Goal: Information Seeking & Learning: Learn about a topic

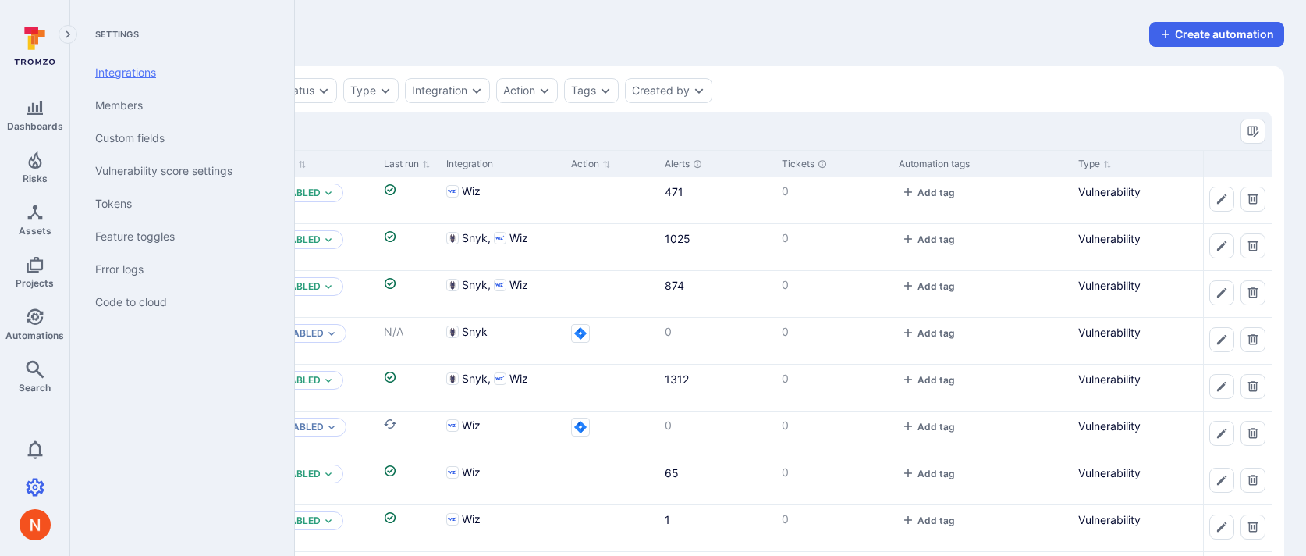
click at [122, 75] on link "Integrations" at bounding box center [179, 72] width 193 height 33
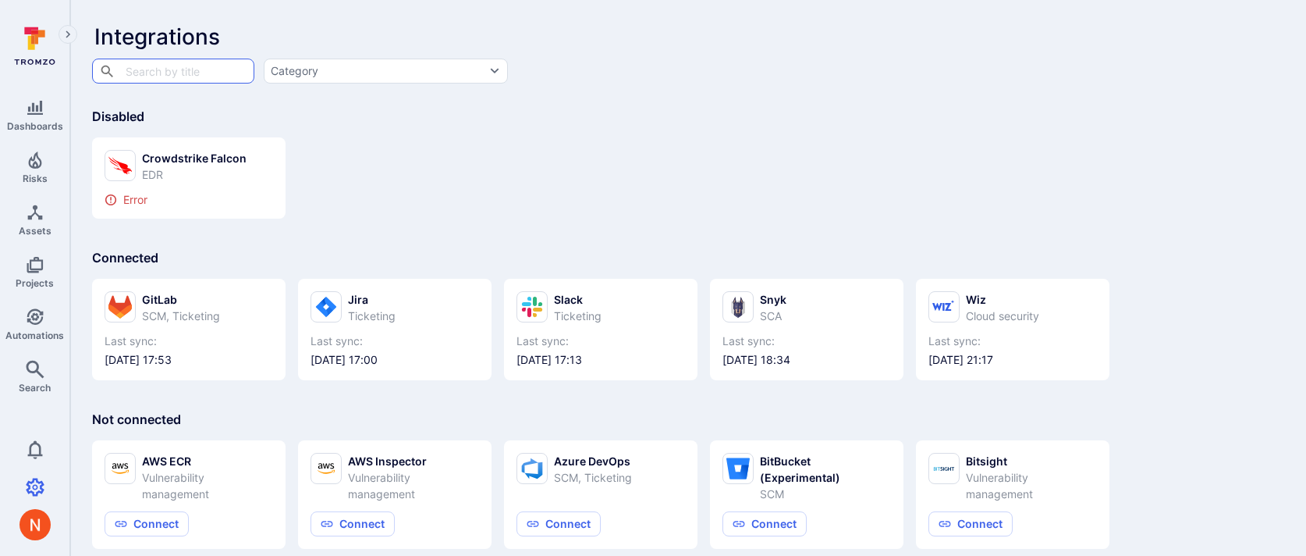
scroll to position [10, 0]
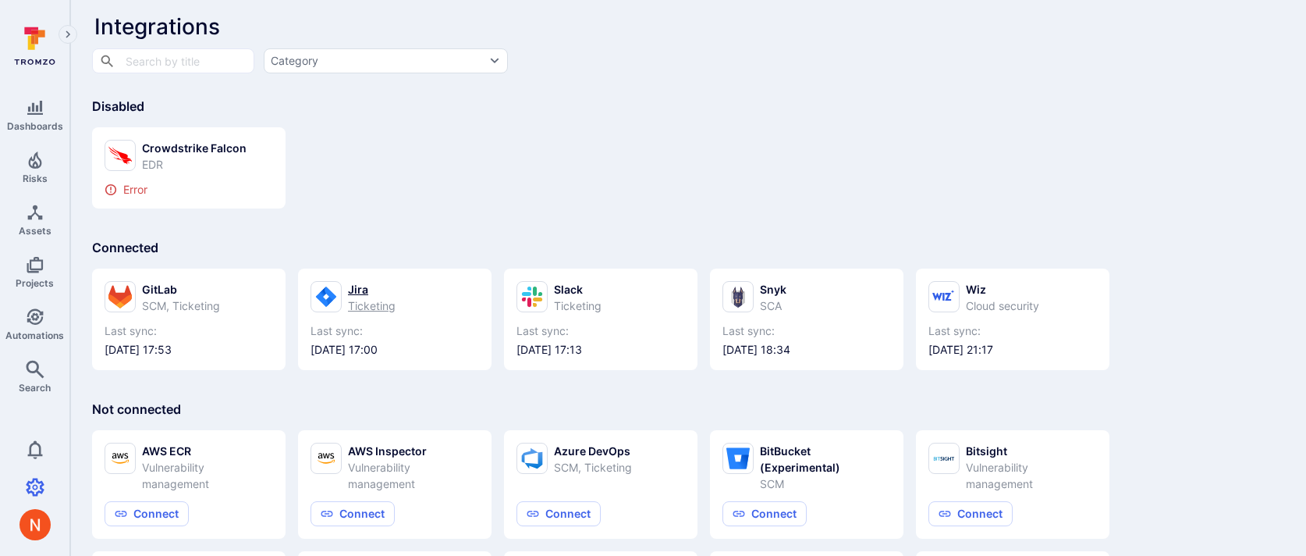
click at [330, 293] on icon at bounding box center [326, 296] width 20 height 20
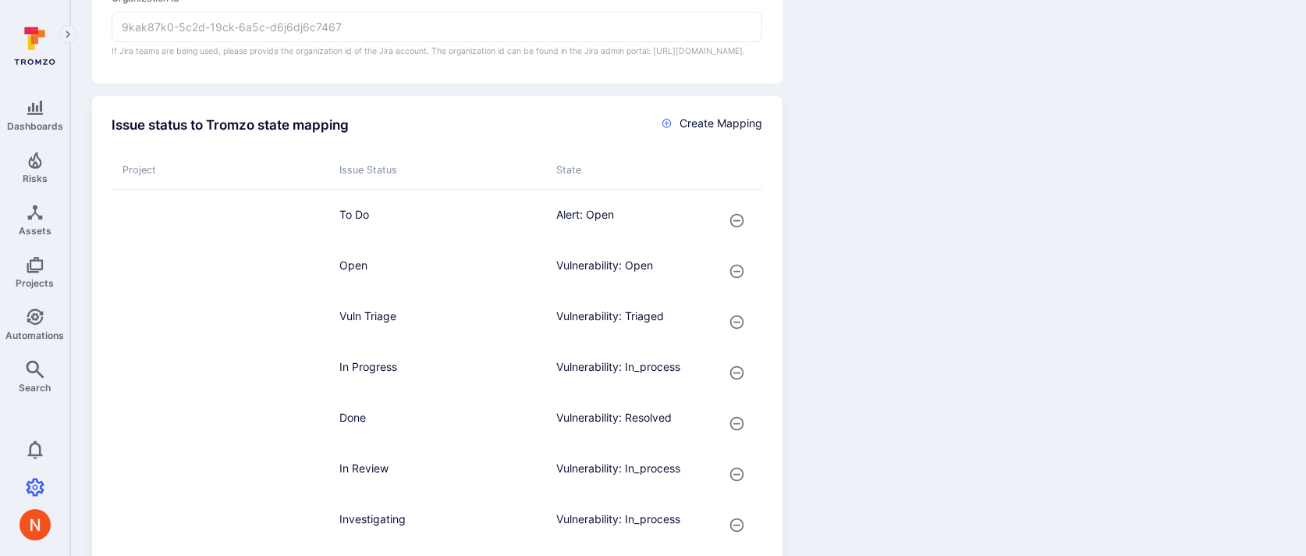
scroll to position [521, 0]
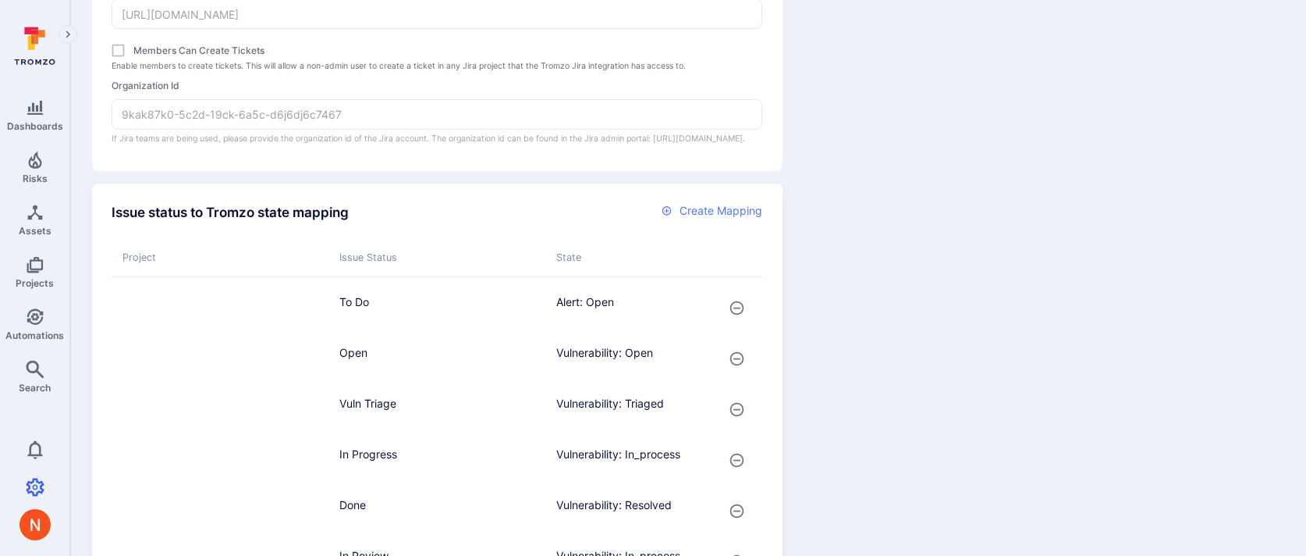
click at [716, 218] on span "Create Mapping" at bounding box center [721, 211] width 83 height 16
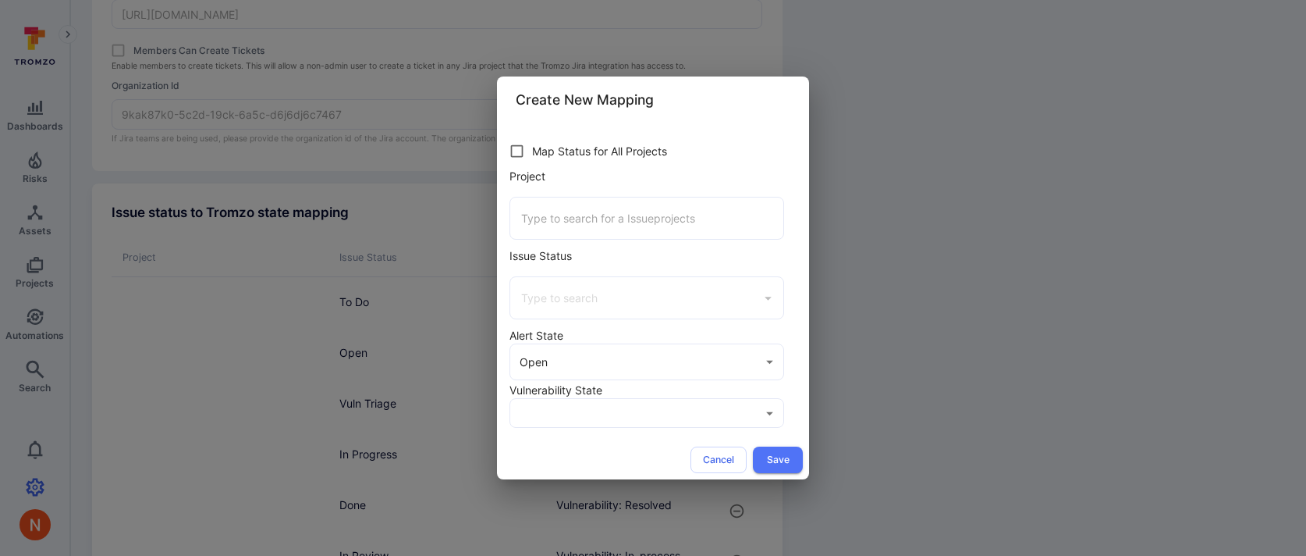
click at [531, 149] on div "Map Status for All Projects" at bounding box center [643, 151] width 282 height 30
click at [519, 150] on input "checkbox" at bounding box center [517, 151] width 30 height 30
checkbox input "true"
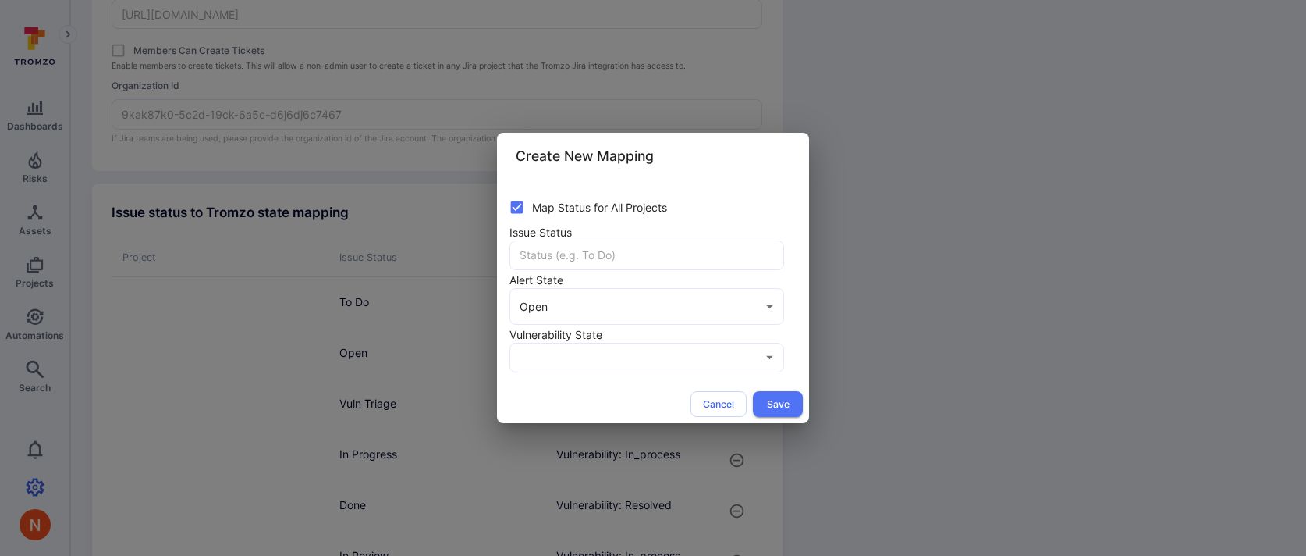
click at [574, 261] on input "text" at bounding box center [646, 255] width 273 height 28
type input "Pending Security Review"
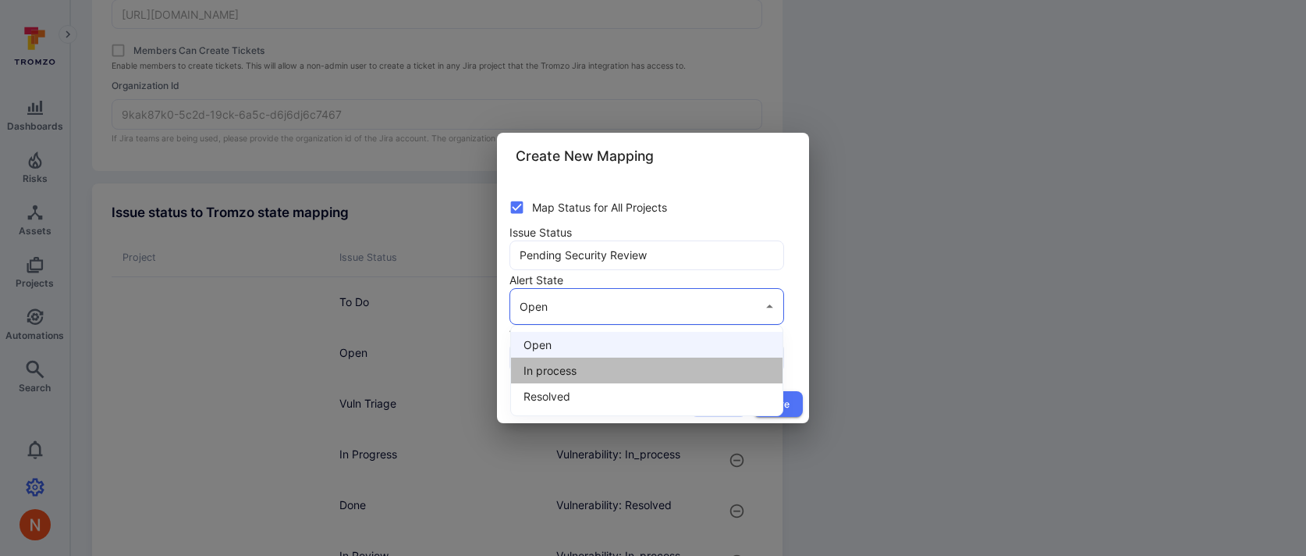
click at [563, 369] on span "In process" at bounding box center [647, 370] width 247 height 16
type input "in process"
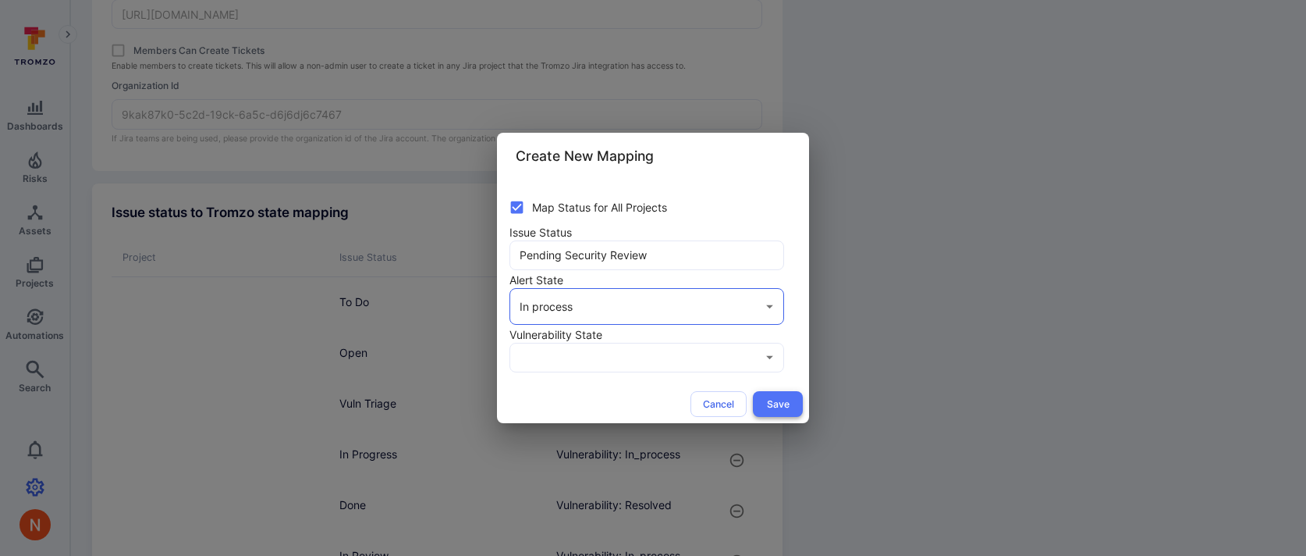
click at [776, 406] on button "Save" at bounding box center [778, 404] width 50 height 26
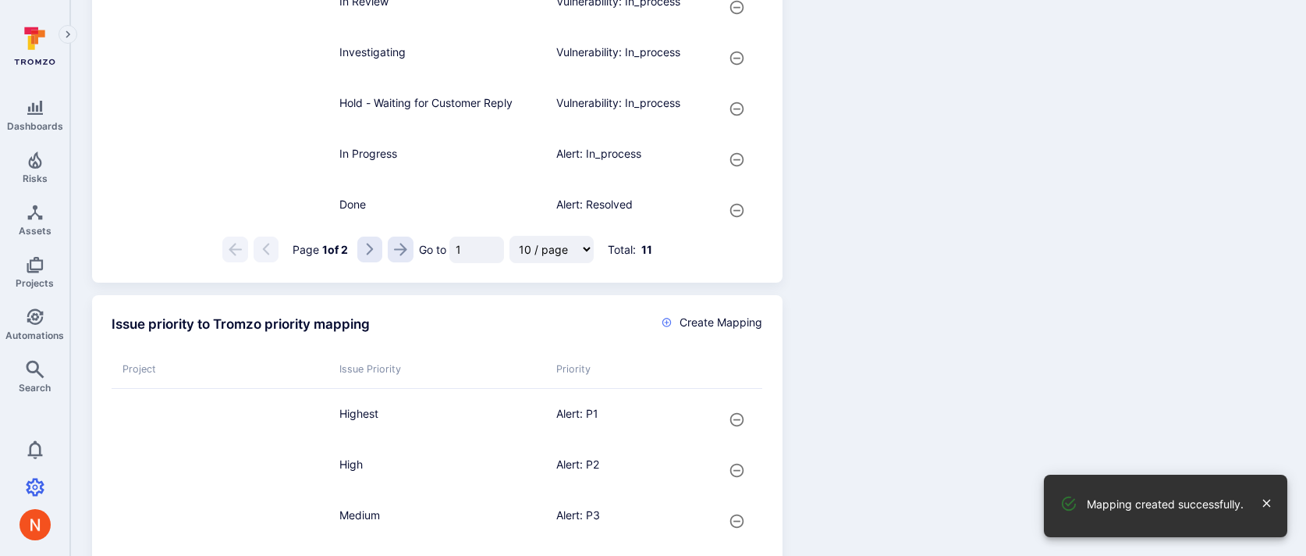
scroll to position [1065, 0]
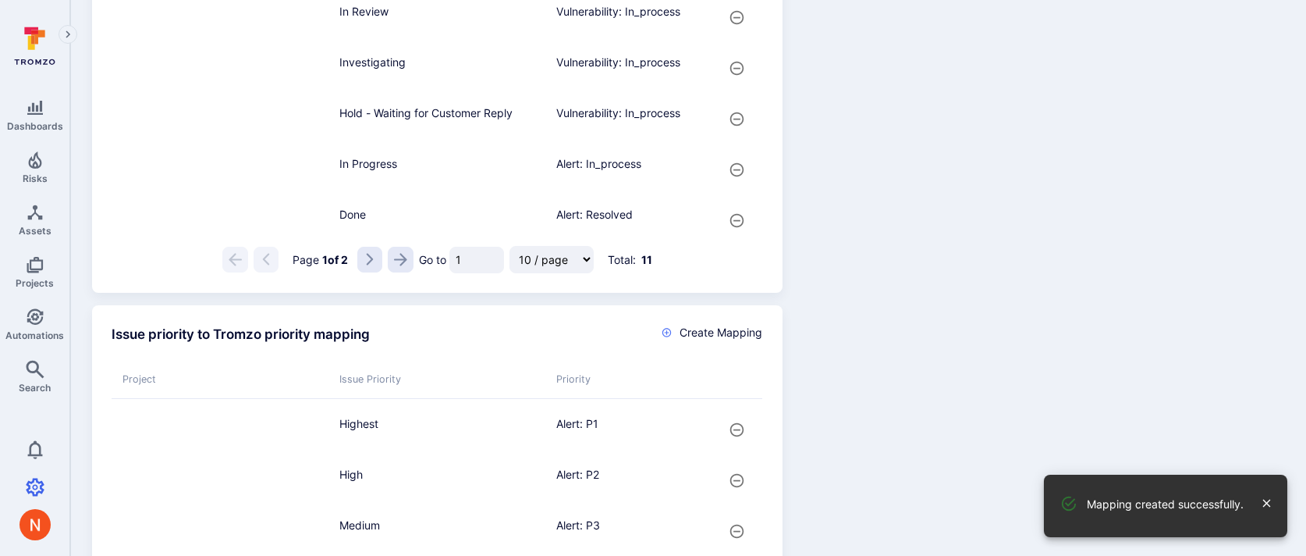
click at [371, 266] on icon "Go to the next page" at bounding box center [370, 260] width 7 height 12
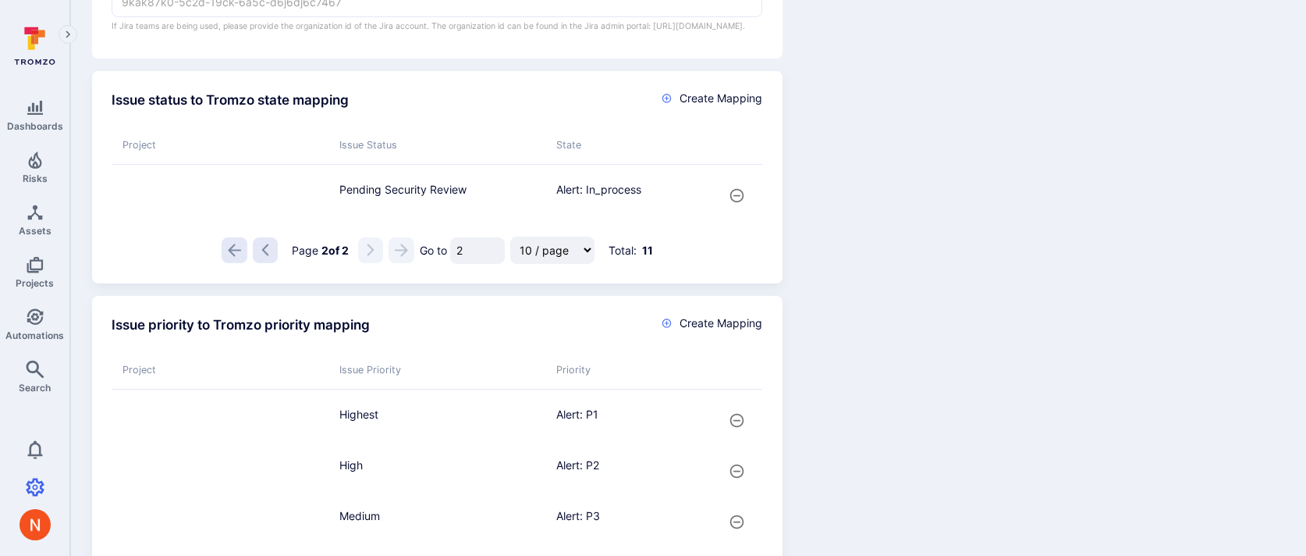
scroll to position [644, 0]
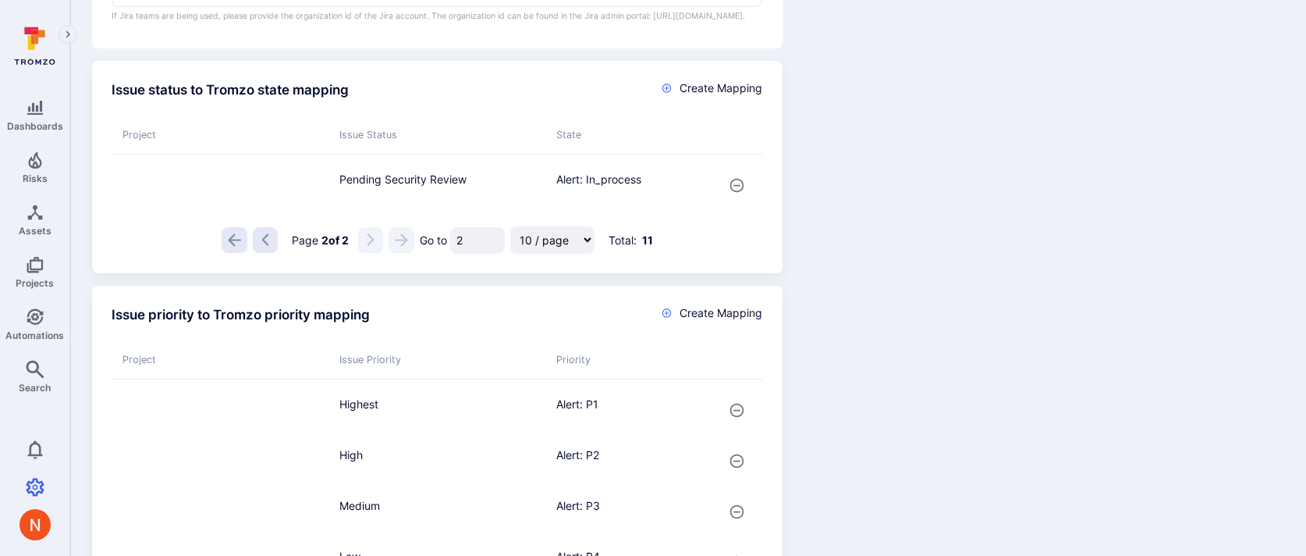
click at [260, 247] on icon "Go to the previous page" at bounding box center [265, 239] width 13 height 13
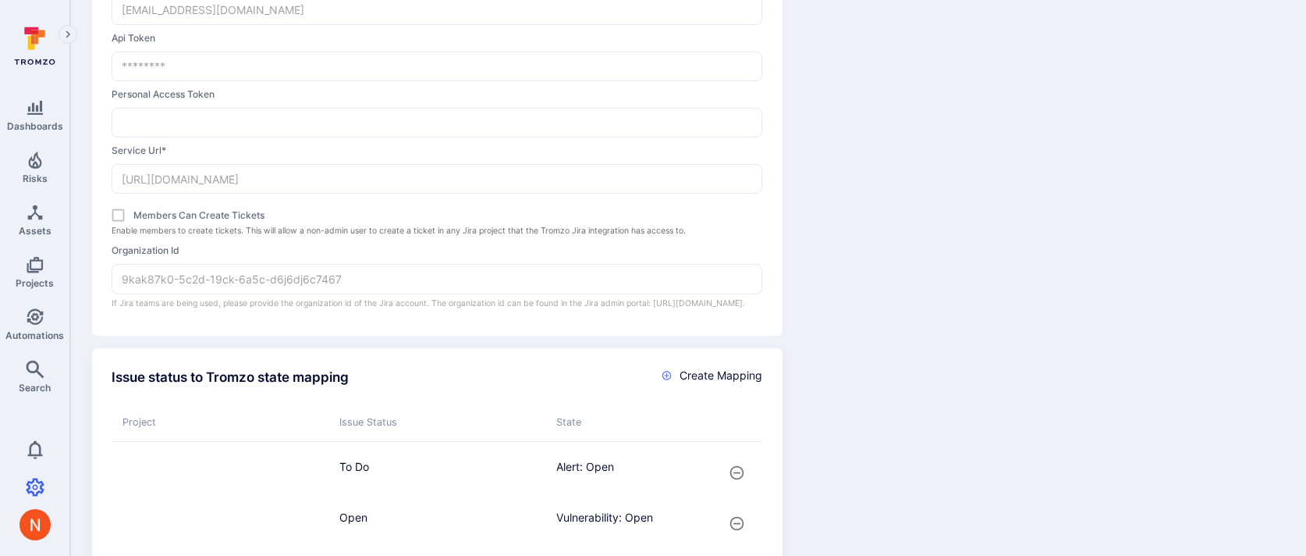
scroll to position [360, 0]
click at [35, 338] on span "Automations" at bounding box center [34, 335] width 59 height 12
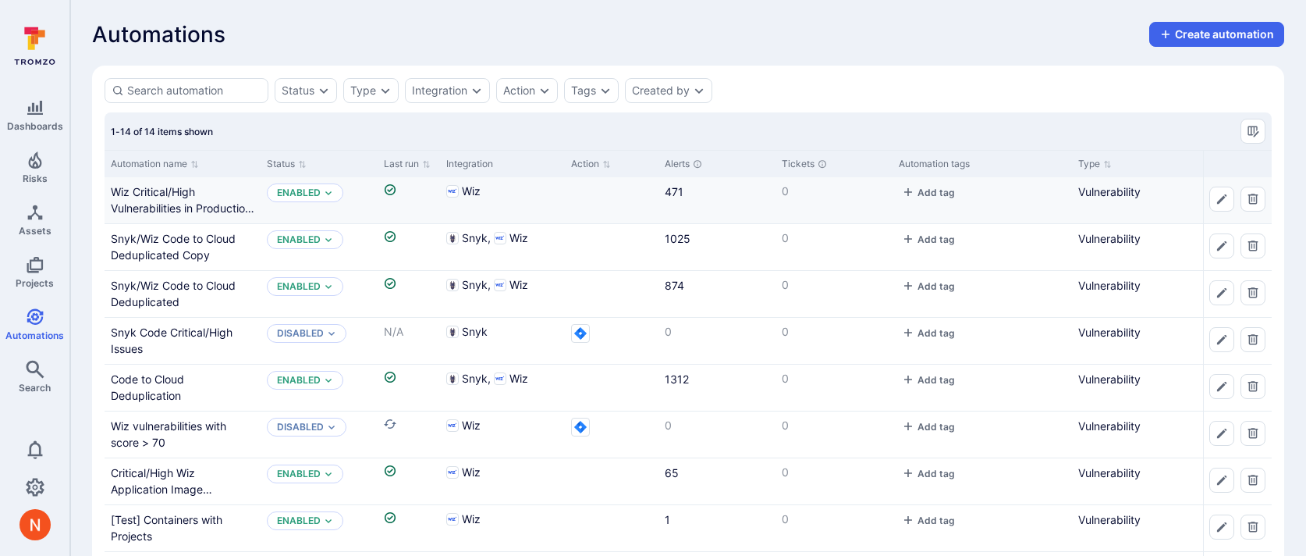
click at [166, 201] on div "Wiz Critical/High Vulnerabilities in Production by Container Image" at bounding box center [183, 199] width 144 height 33
click at [168, 190] on link "Wiz Critical/High Vulnerabilities in Production by Container Image" at bounding box center [183, 208] width 144 height 46
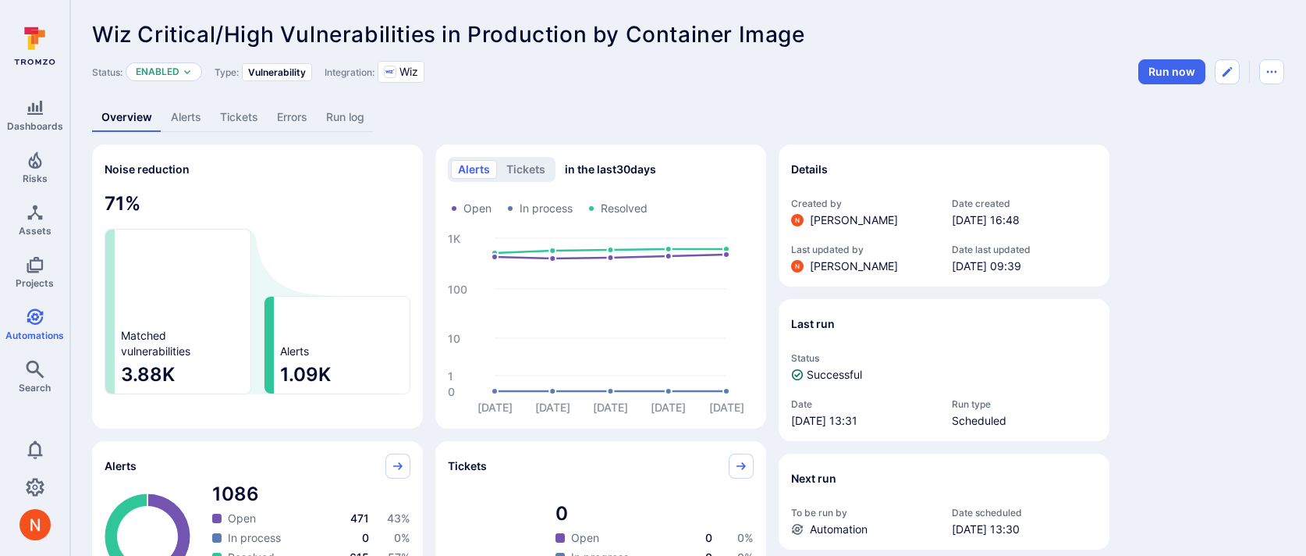
click at [195, 123] on link "Alerts" at bounding box center [186, 117] width 49 height 29
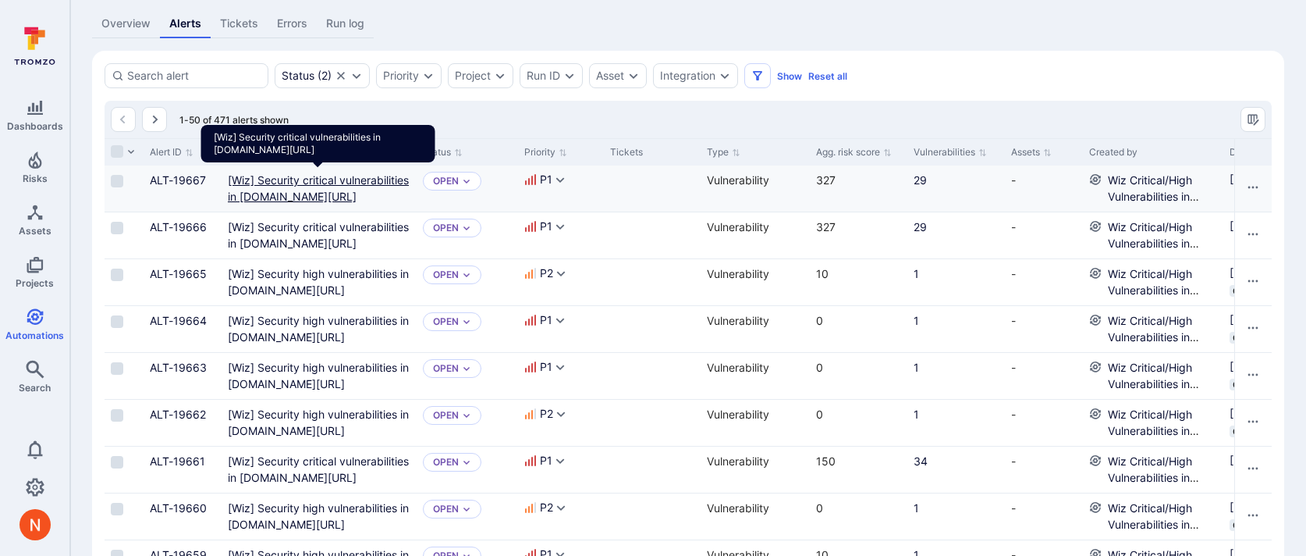
scroll to position [100, 0]
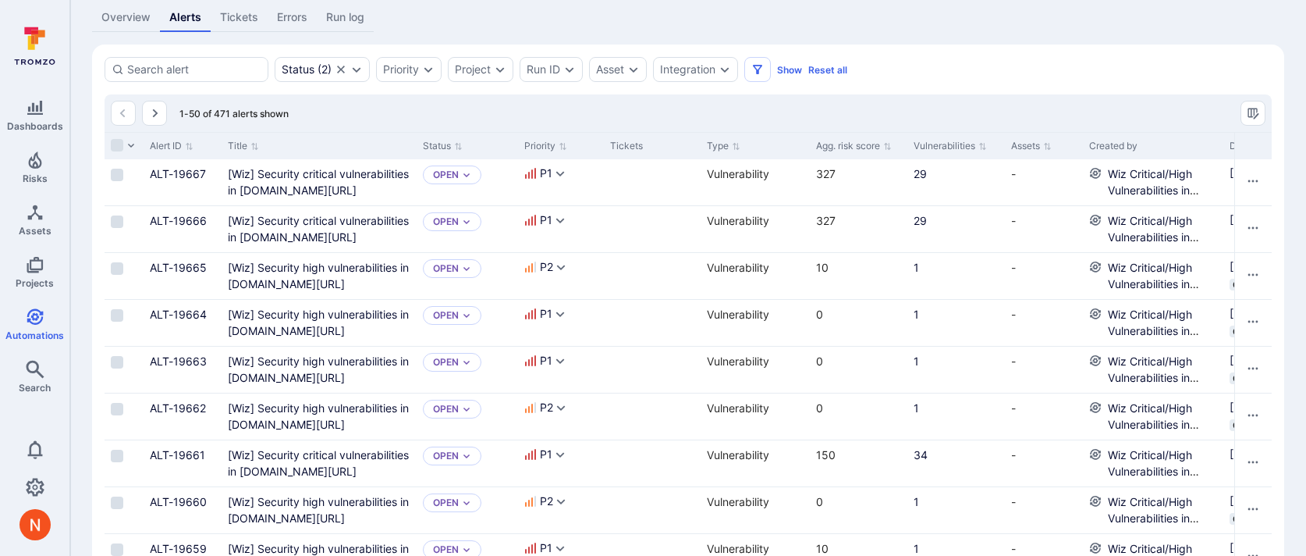
click at [123, 14] on link "Overview" at bounding box center [126, 17] width 68 height 29
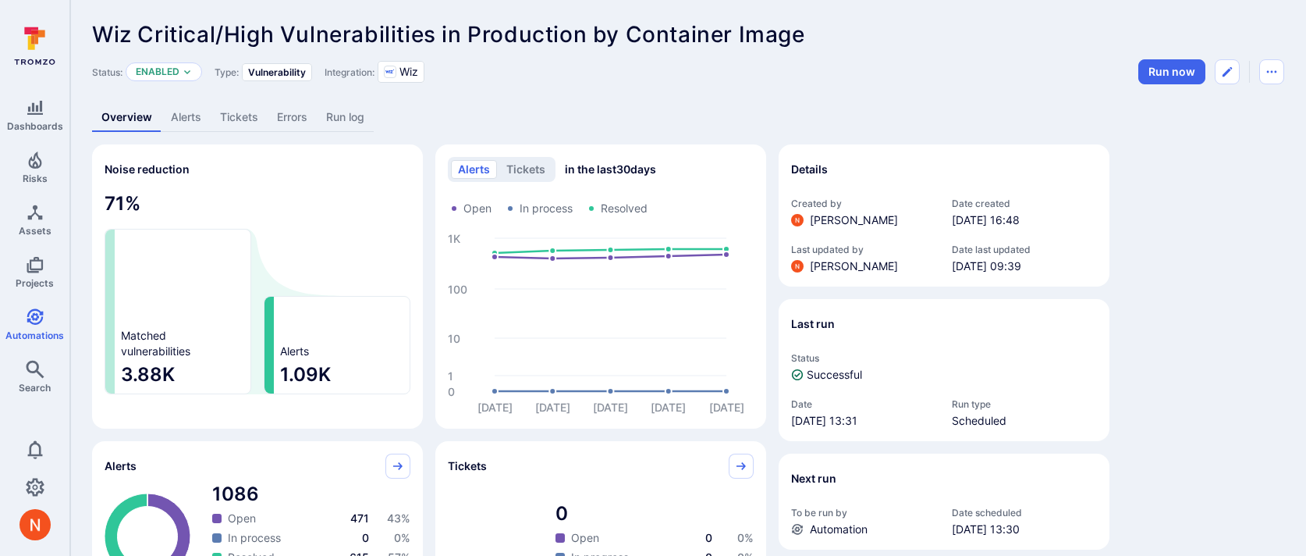
click at [188, 107] on link "Alerts" at bounding box center [186, 117] width 49 height 29
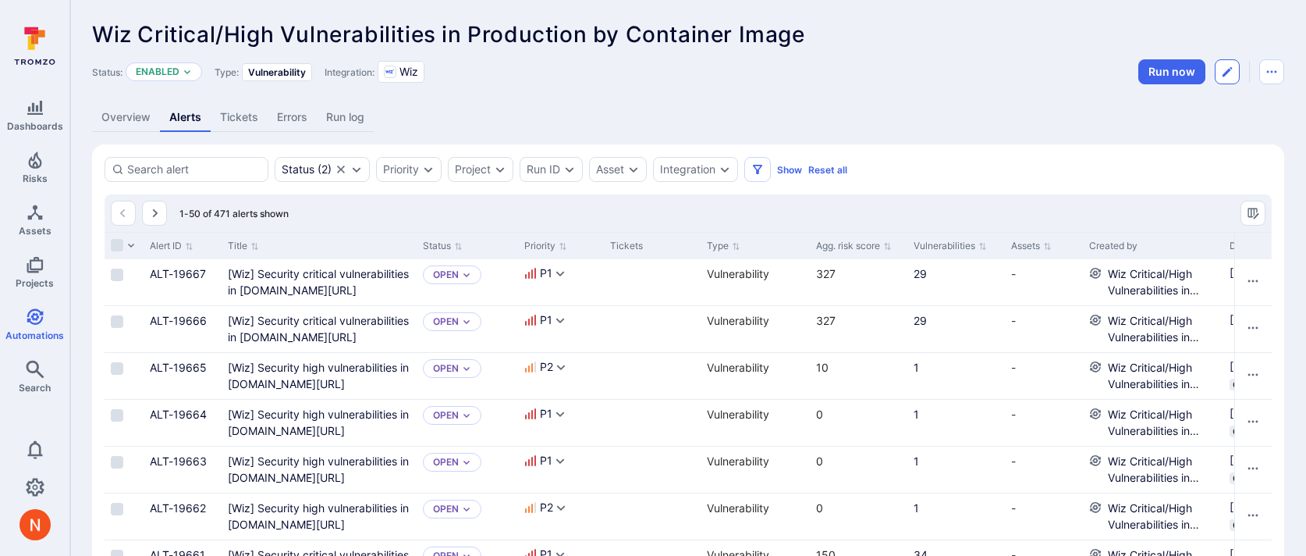
click at [1234, 79] on button "Edit automation" at bounding box center [1227, 71] width 25 height 25
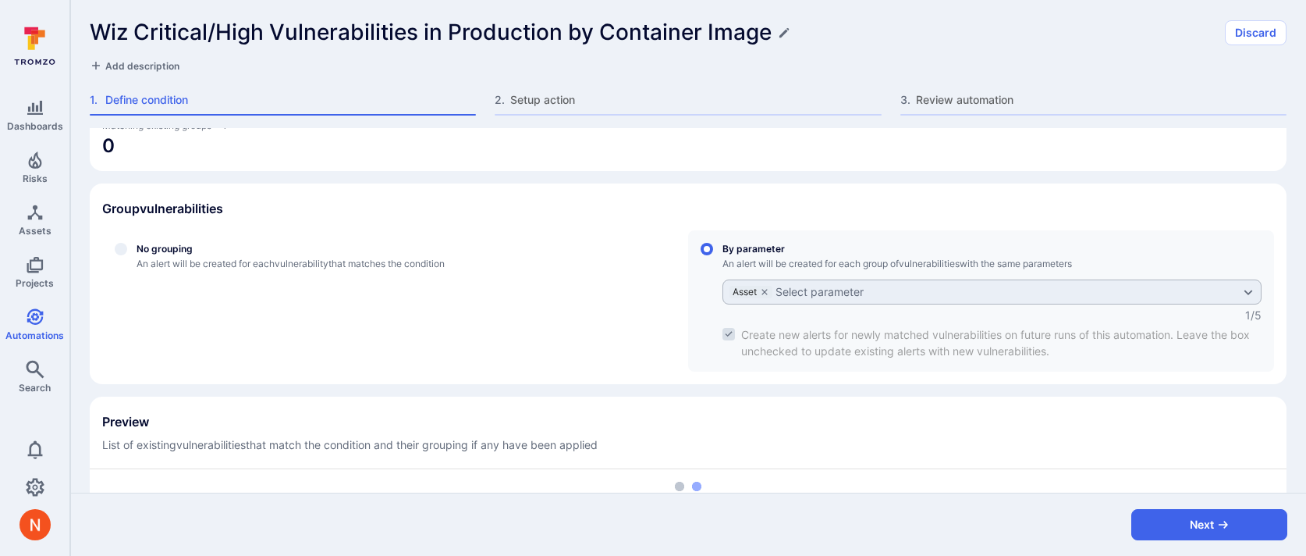
scroll to position [446, 0]
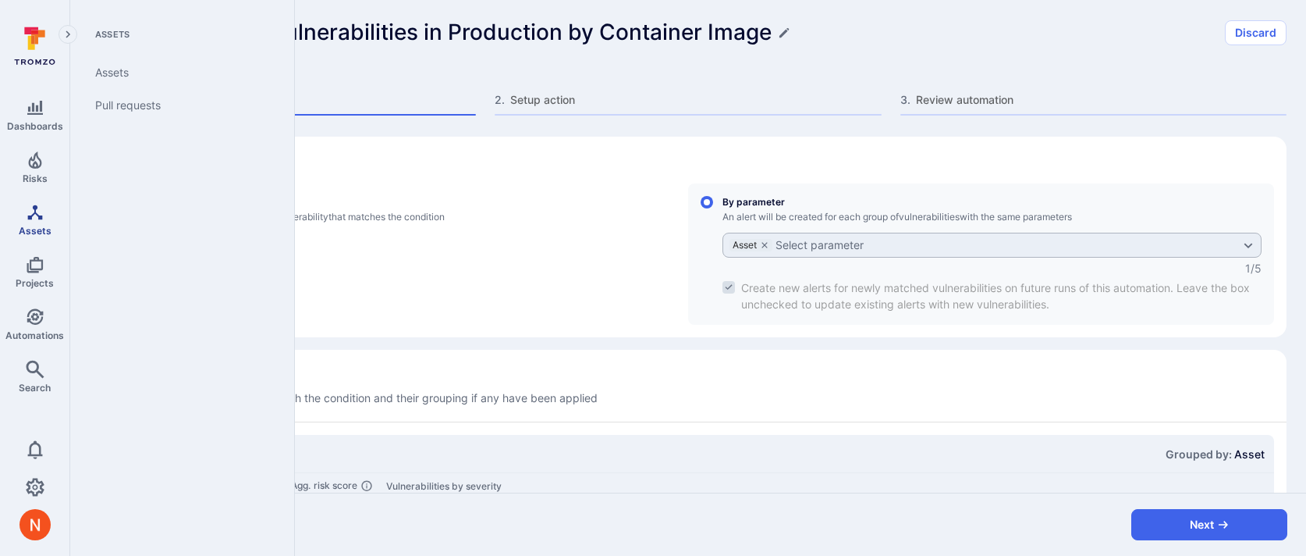
click at [47, 225] on span "Assets" at bounding box center [35, 231] width 33 height 12
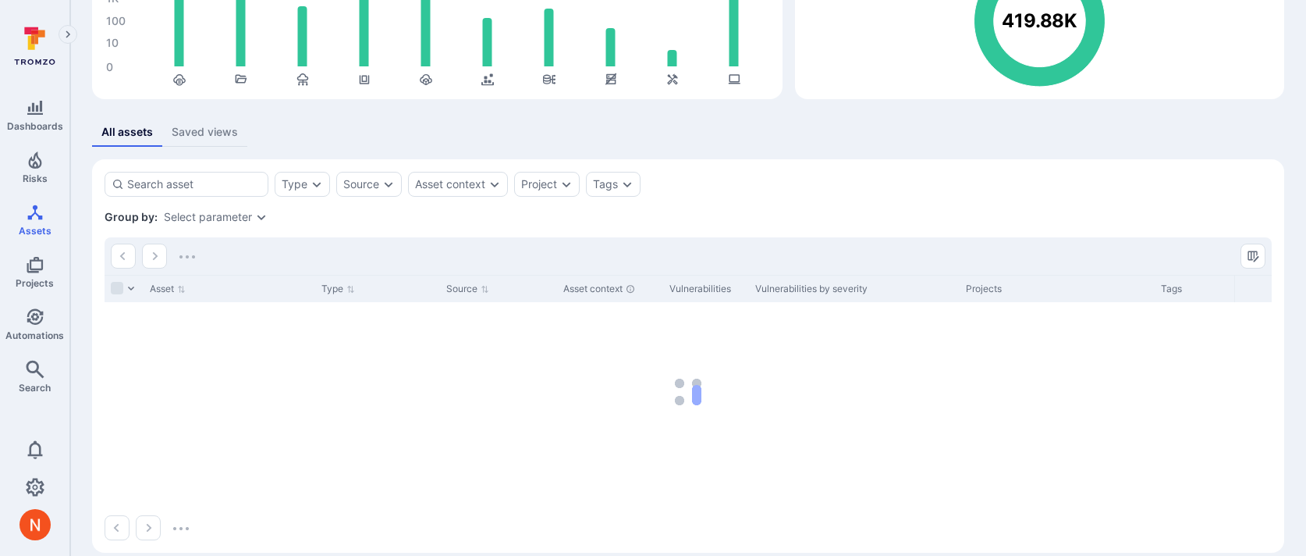
scroll to position [186, 0]
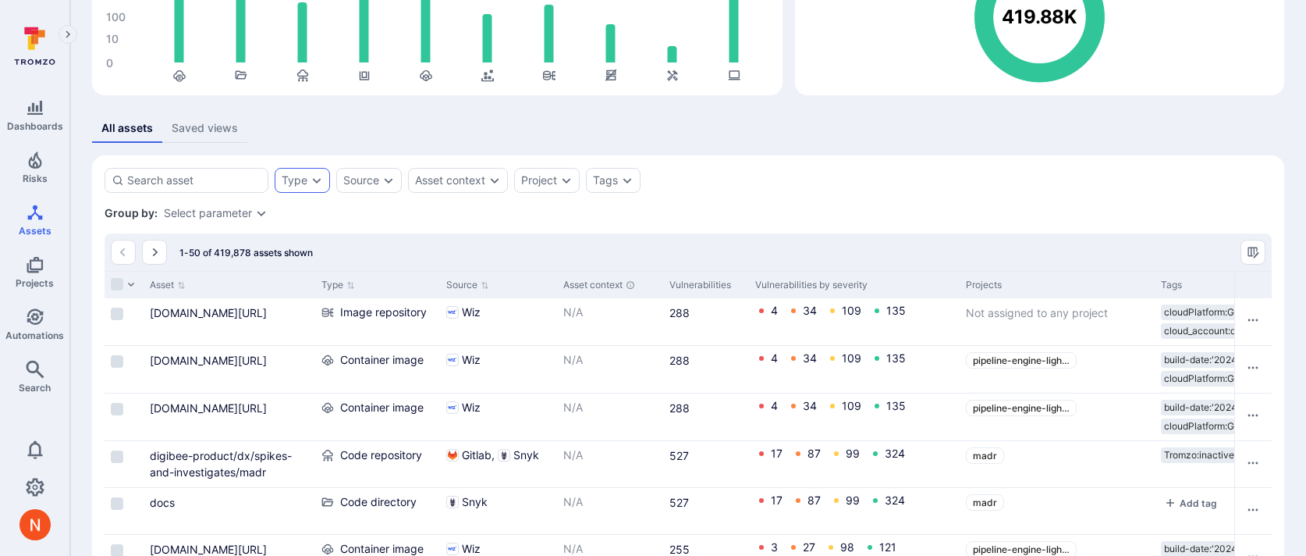
click at [290, 180] on div "Type" at bounding box center [295, 180] width 26 height 12
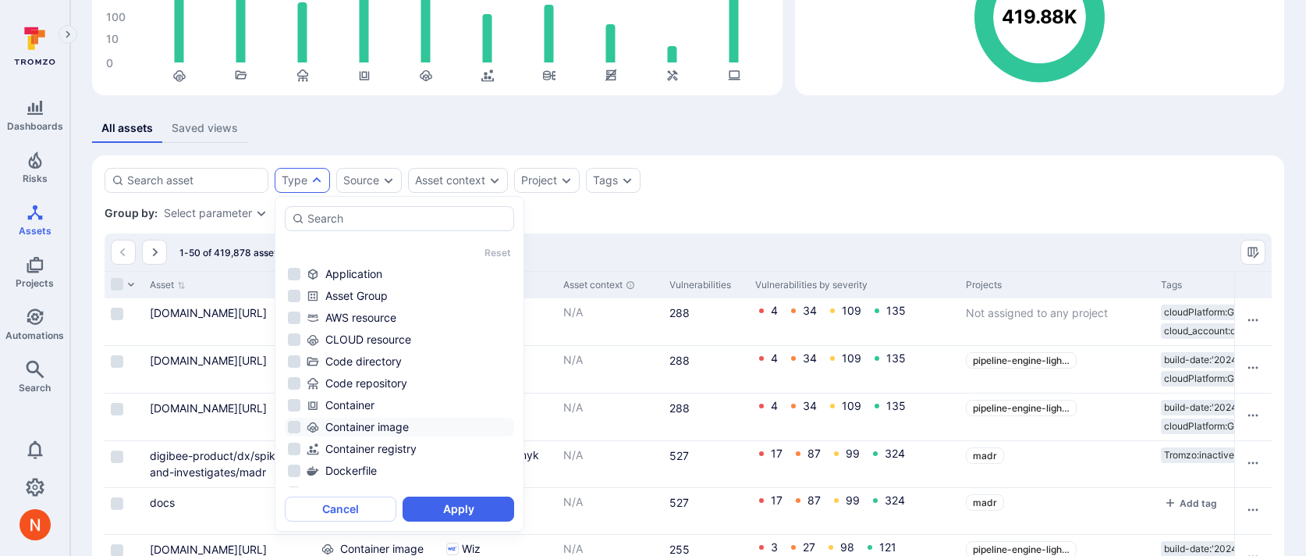
click at [368, 429] on div "Container image" at bounding box center [409, 427] width 204 height 16
click at [442, 515] on button "Apply" at bounding box center [459, 508] width 112 height 25
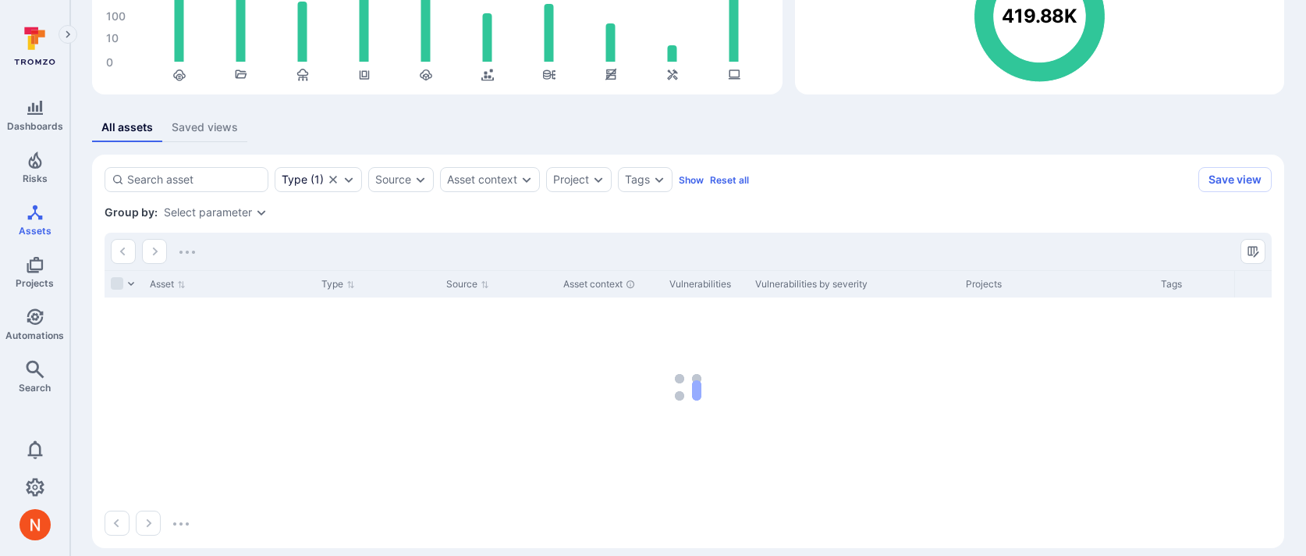
scroll to position [201, 0]
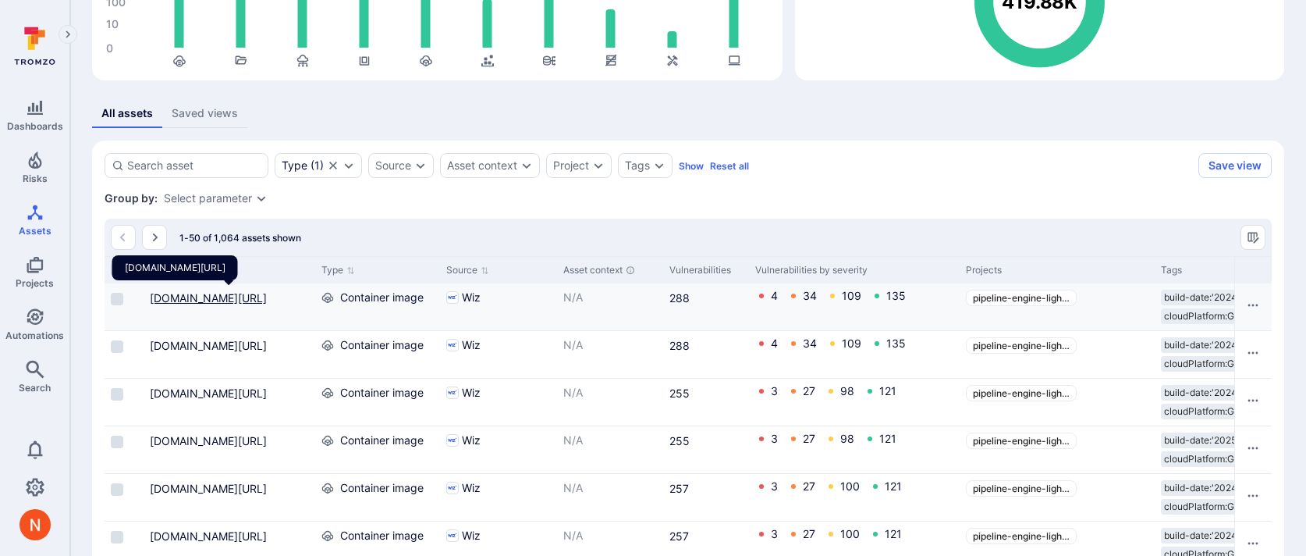
click at [194, 304] on link "us-central1-docker.pkg.dev/digibee-binaries/containers/images/pipeline-engine-l…" at bounding box center [208, 297] width 117 height 13
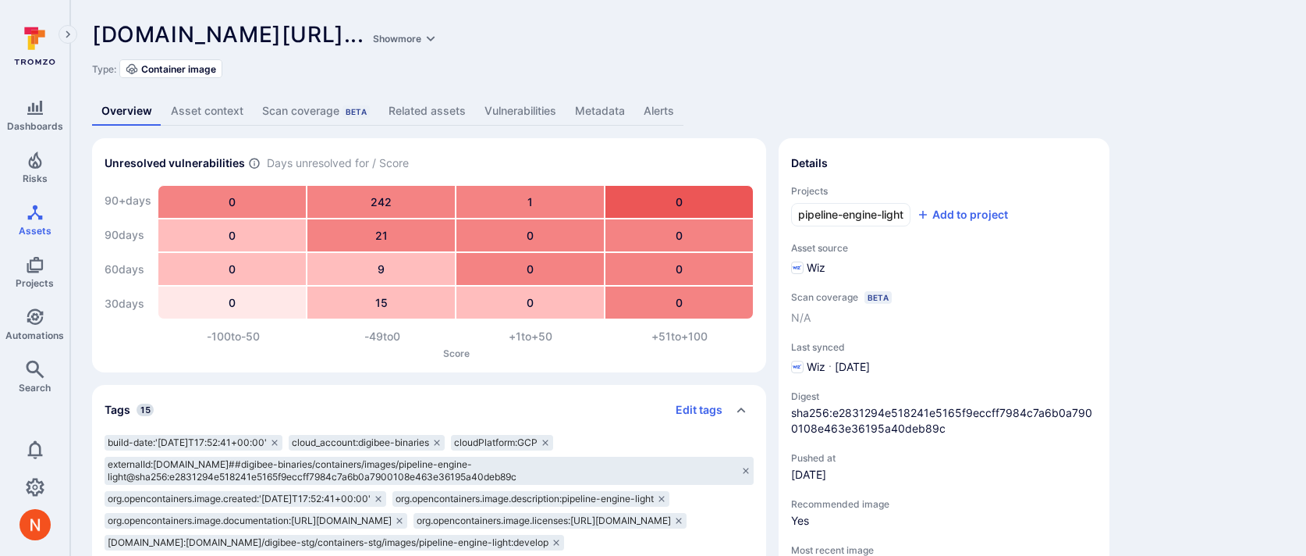
click at [601, 105] on link "Metadata" at bounding box center [600, 111] width 69 height 29
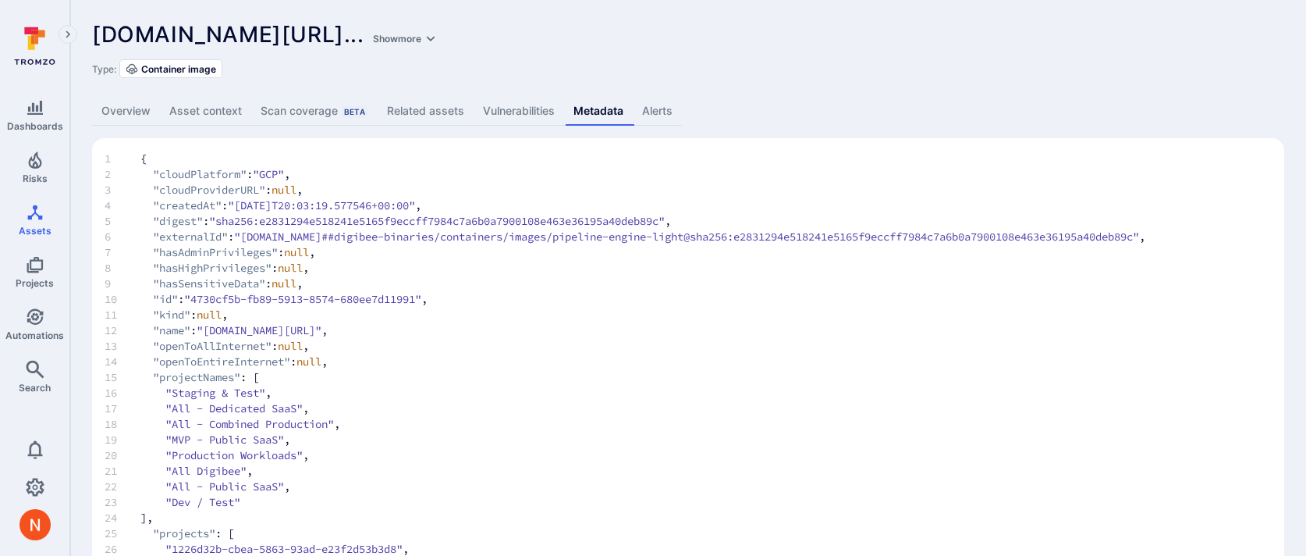
click at [130, 115] on link "Overview" at bounding box center [126, 111] width 68 height 29
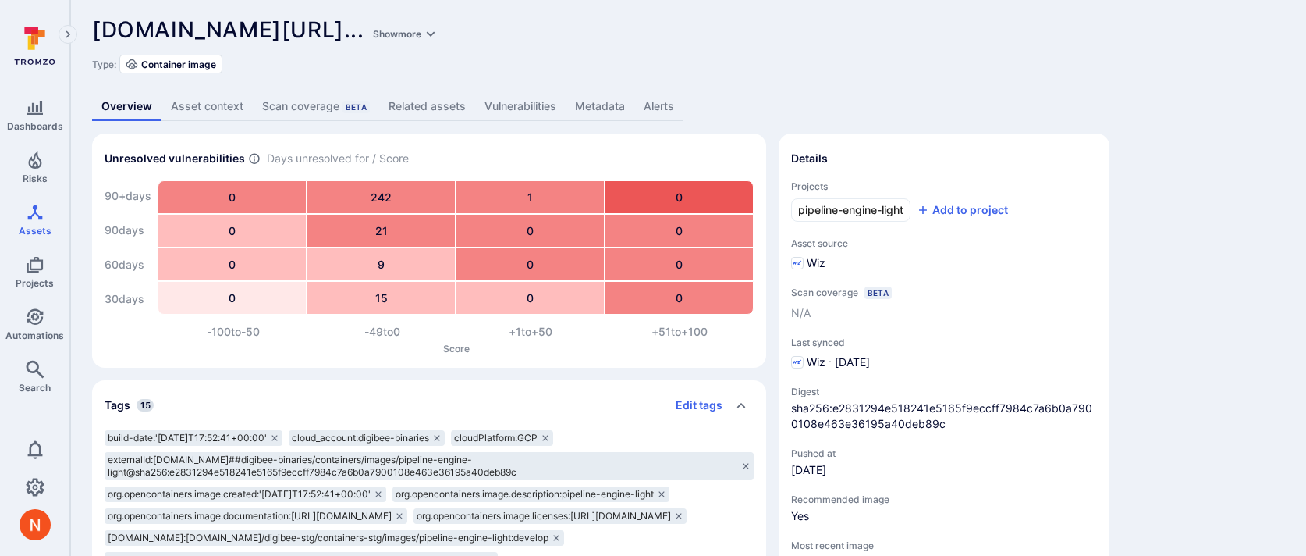
scroll to position [2, 0]
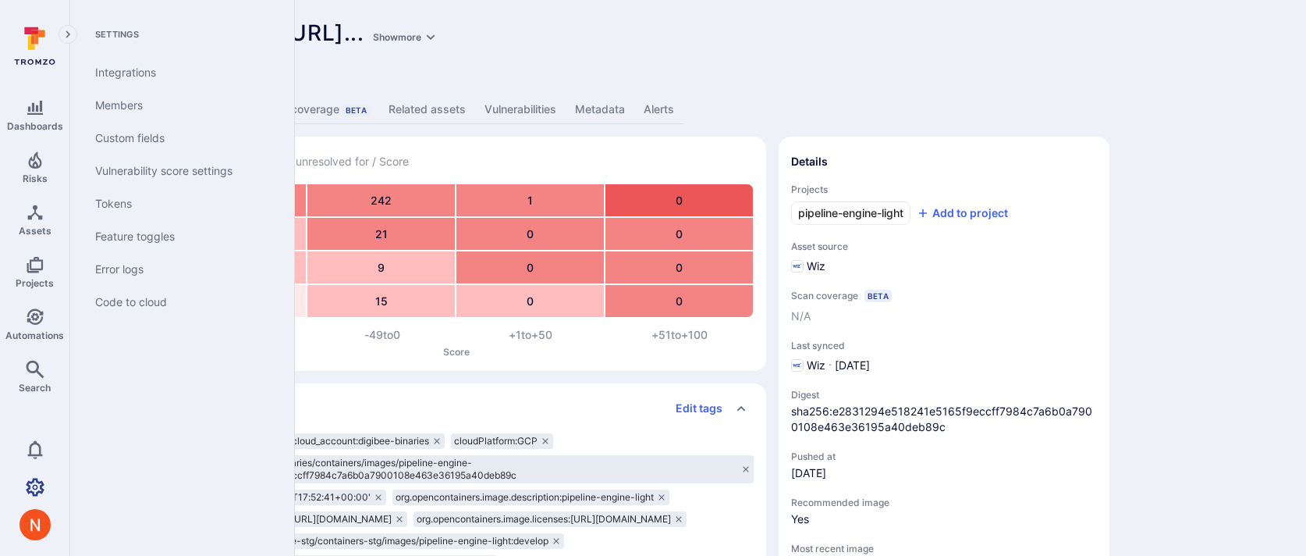
click at [32, 478] on icon "Settings" at bounding box center [35, 487] width 19 height 18
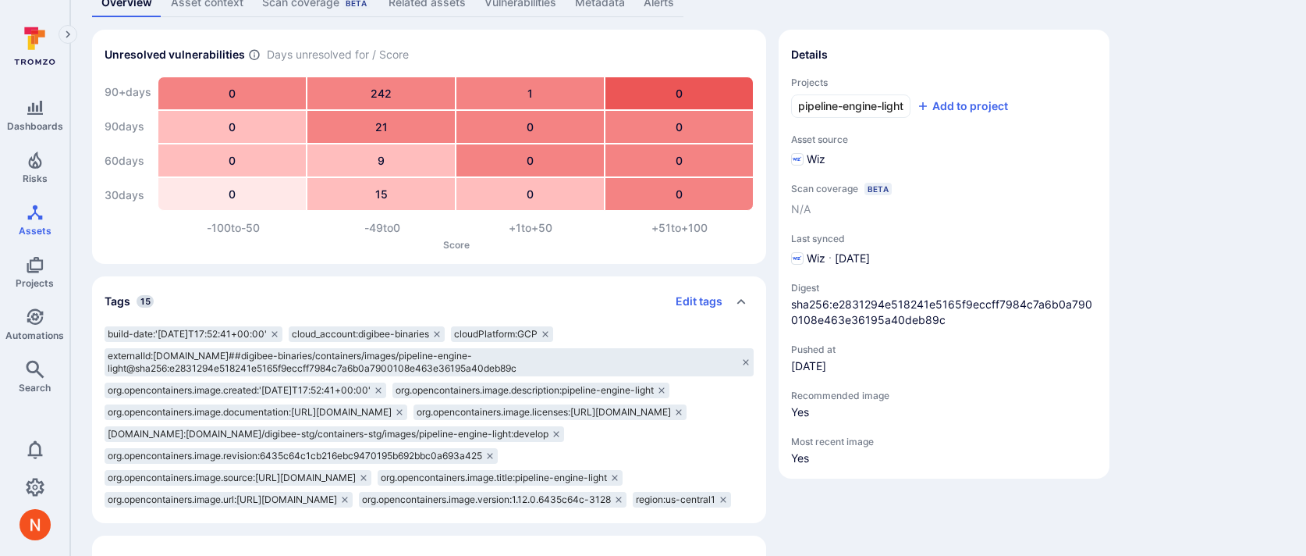
scroll to position [0, 0]
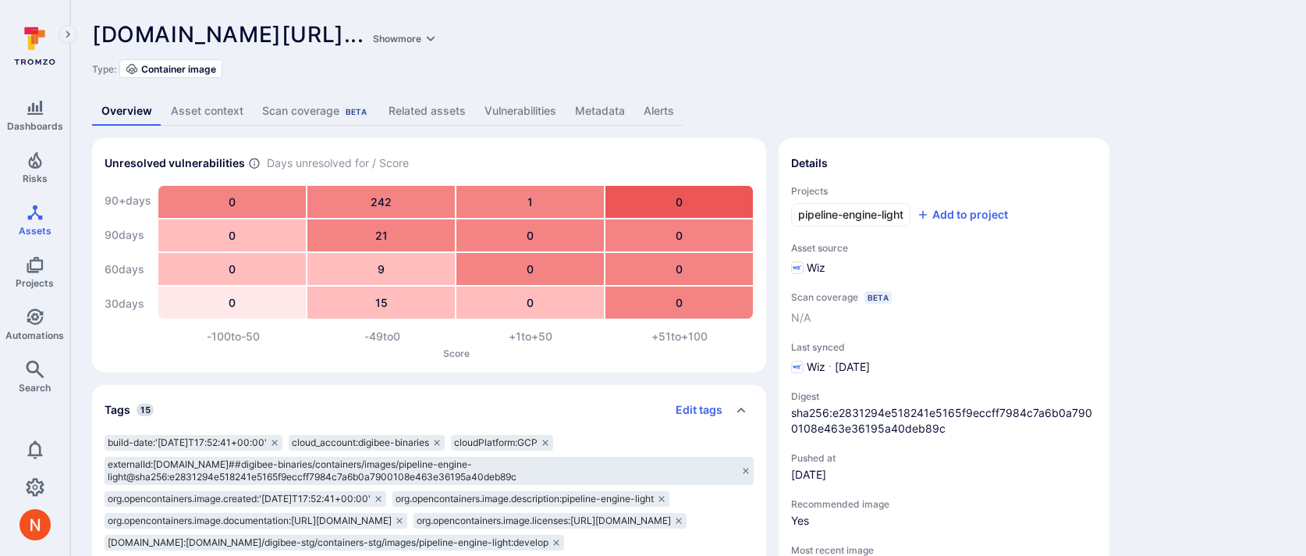
click at [594, 103] on link "Metadata" at bounding box center [600, 111] width 69 height 29
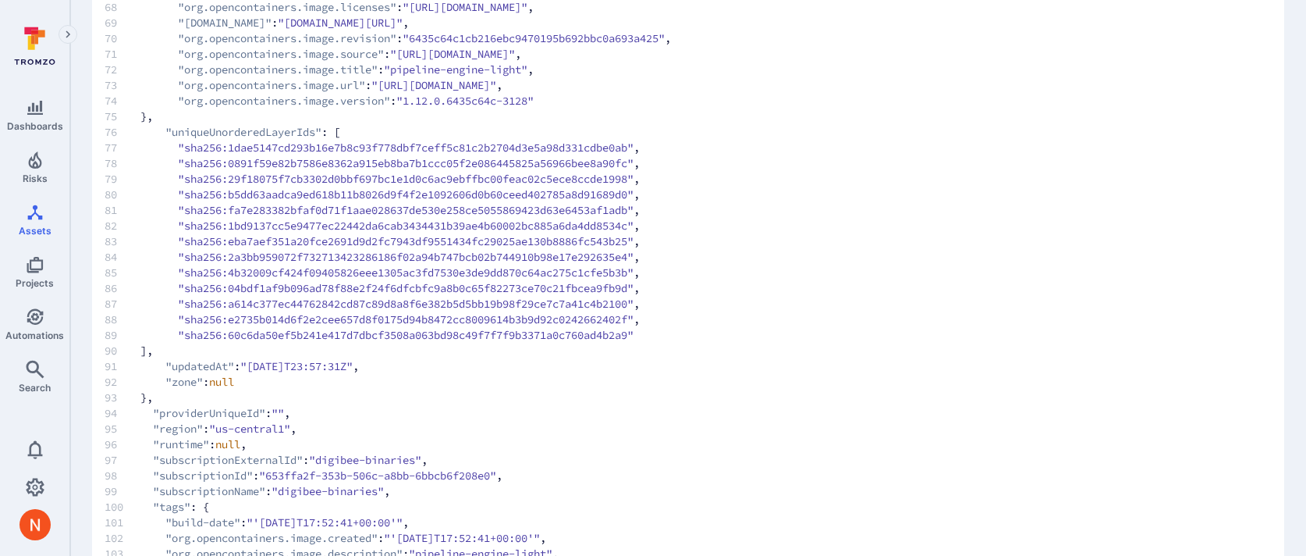
scroll to position [1455, 0]
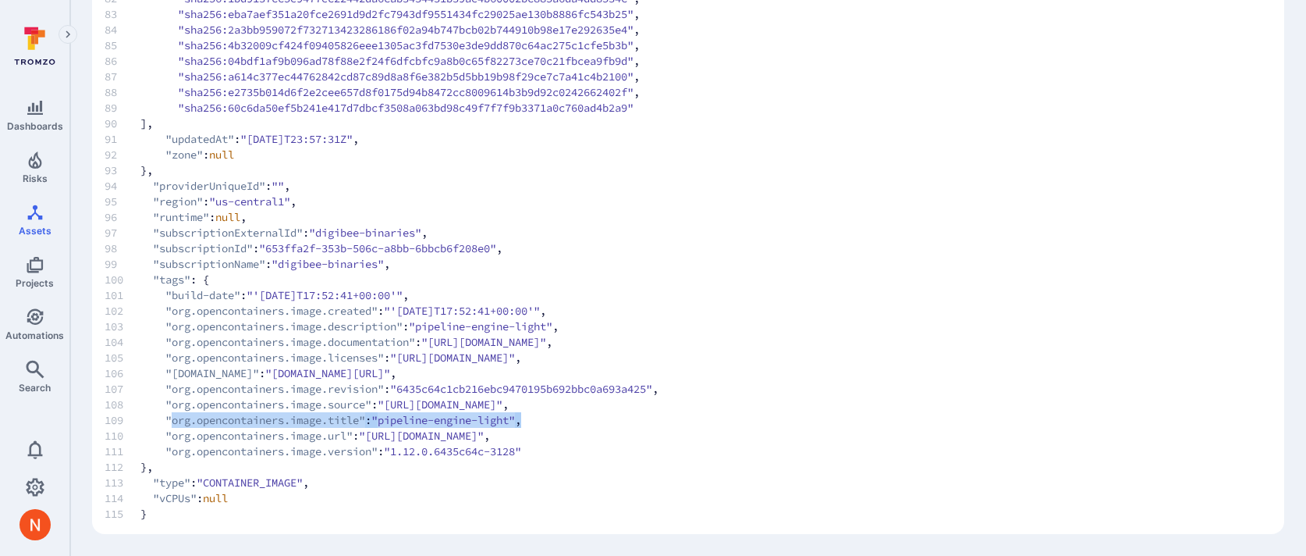
drag, startPoint x: 169, startPoint y: 419, endPoint x: 544, endPoint y: 417, distance: 374.5
click at [544, 417] on span "109 "org.opencontainers.image.title" : "pipeline-engine-light" ," at bounding box center [688, 420] width 1167 height 16
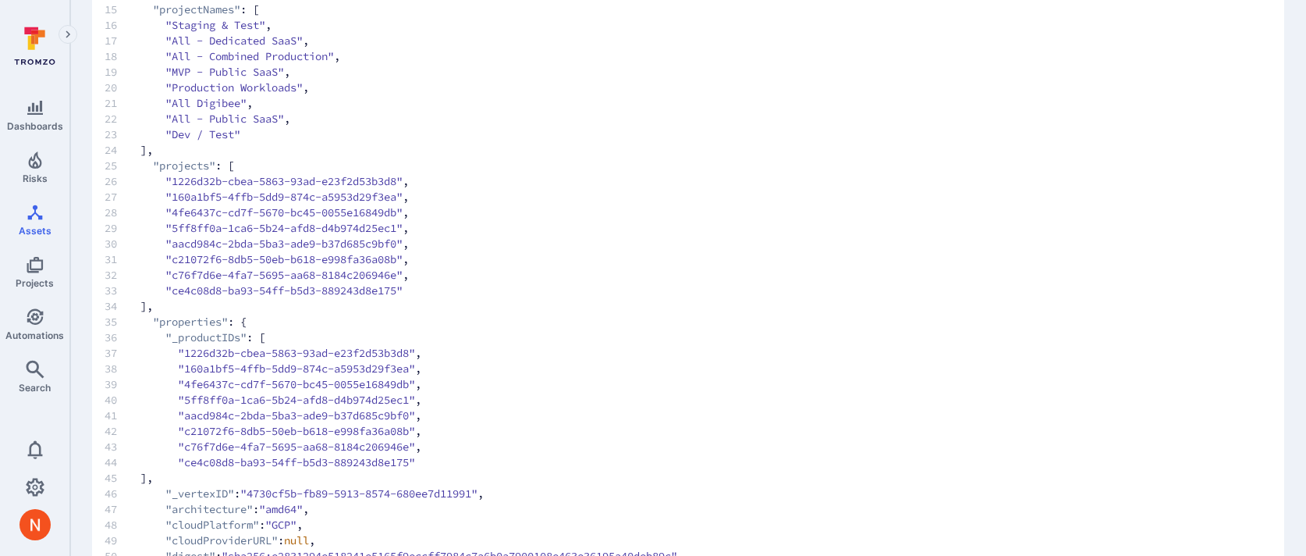
scroll to position [0, 0]
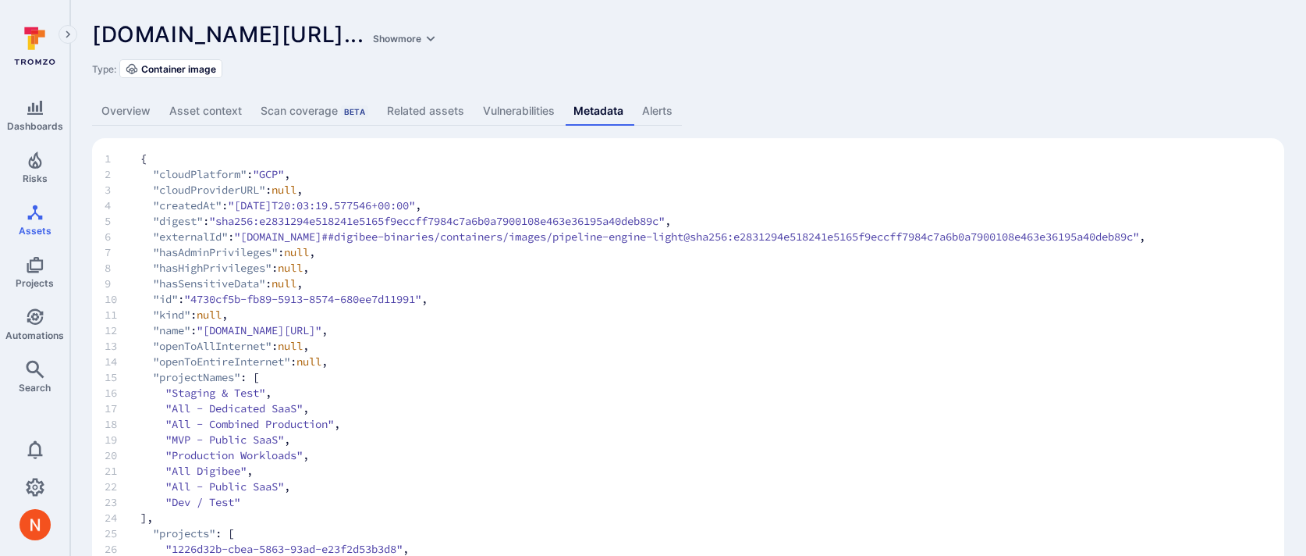
click at [128, 112] on link "Overview" at bounding box center [126, 111] width 68 height 29
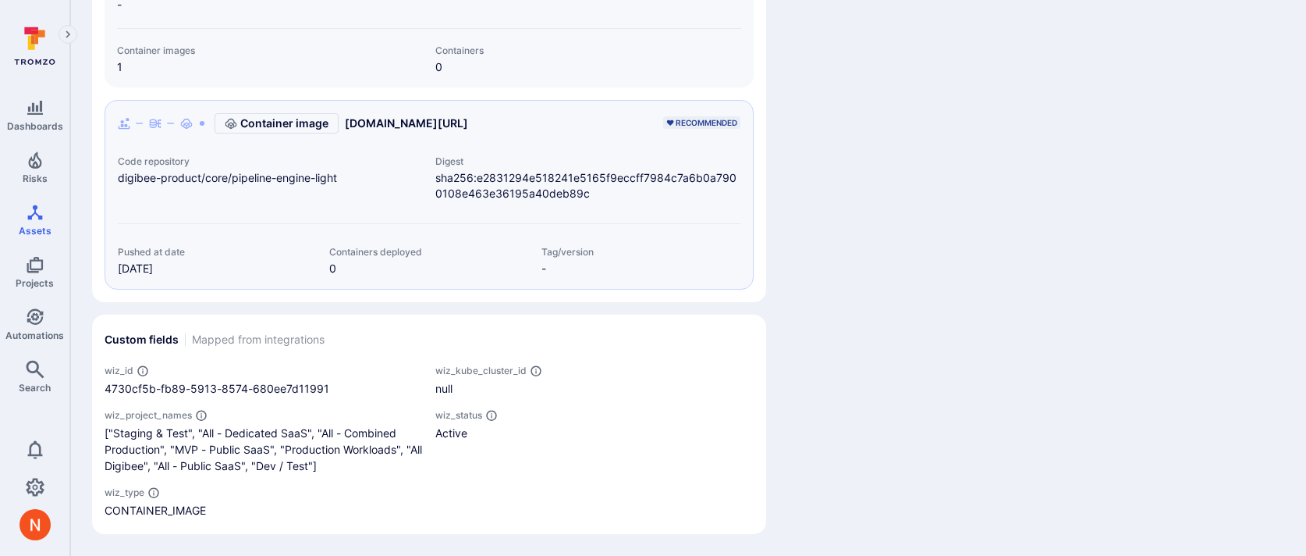
scroll to position [821, 0]
